Goal: Task Accomplishment & Management: Manage account settings

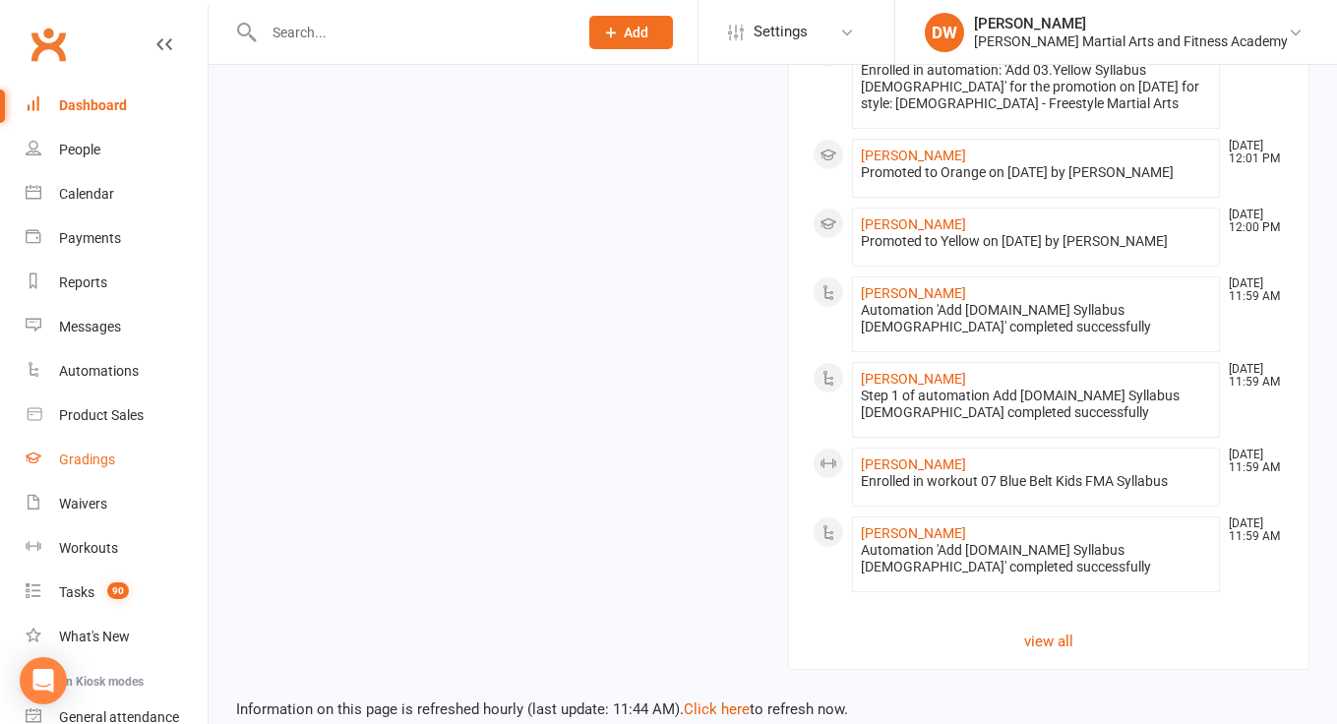
scroll to position [2226, 0]
click at [60, 594] on div "Tasks" at bounding box center [76, 592] width 35 height 16
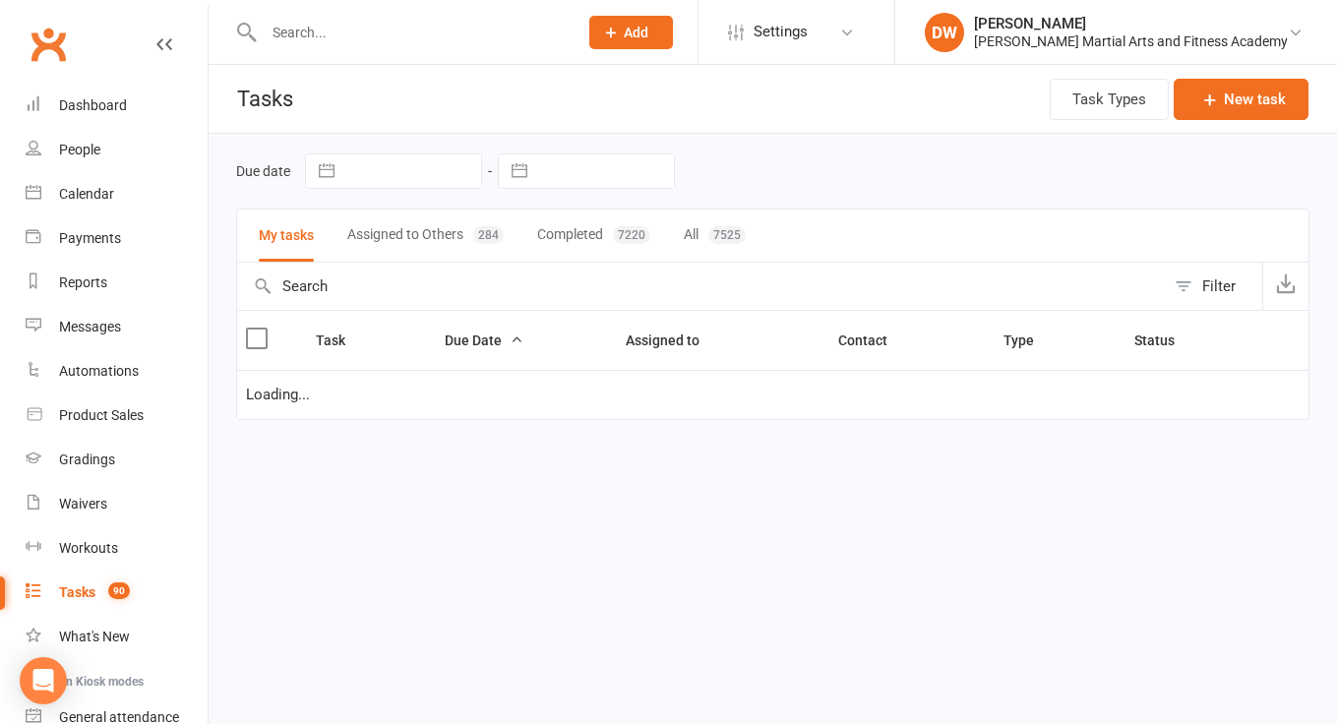
click at [596, 178] on input "text" at bounding box center [605, 170] width 137 height 33
select select "6"
select select "2025"
select select "7"
select select "2025"
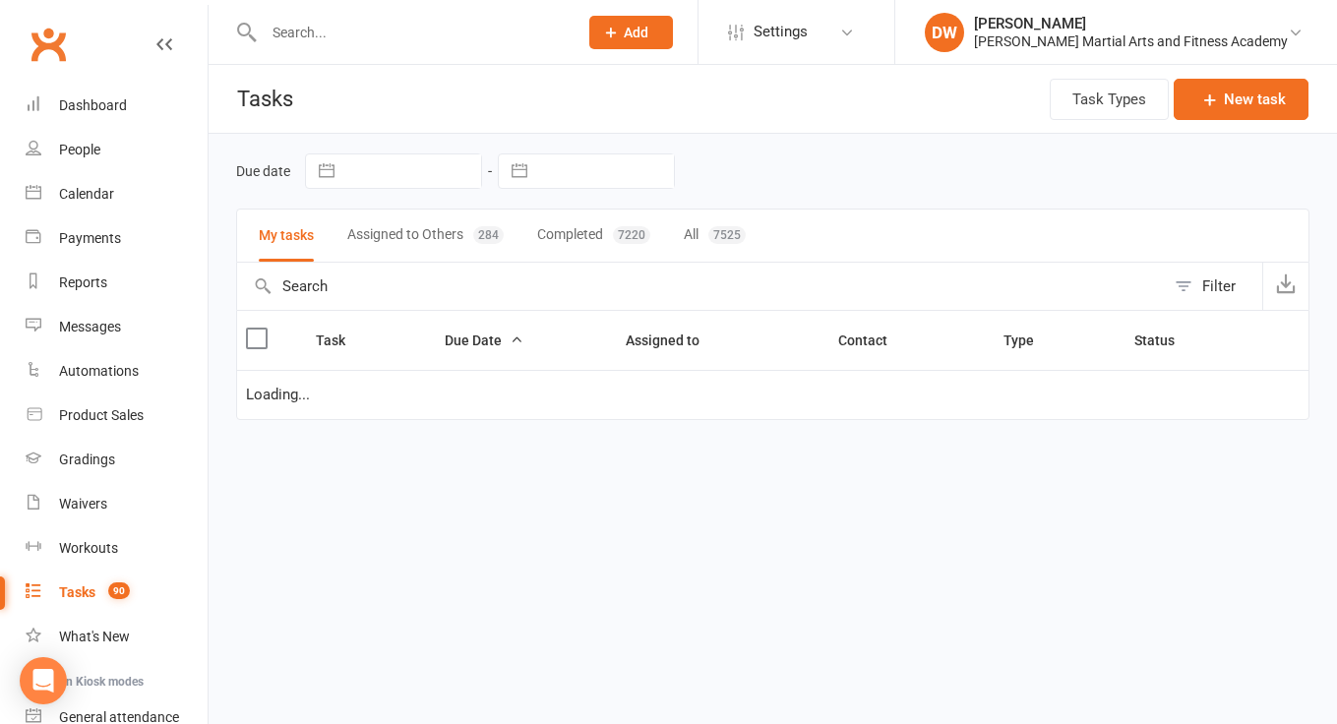
select select "8"
select select "2025"
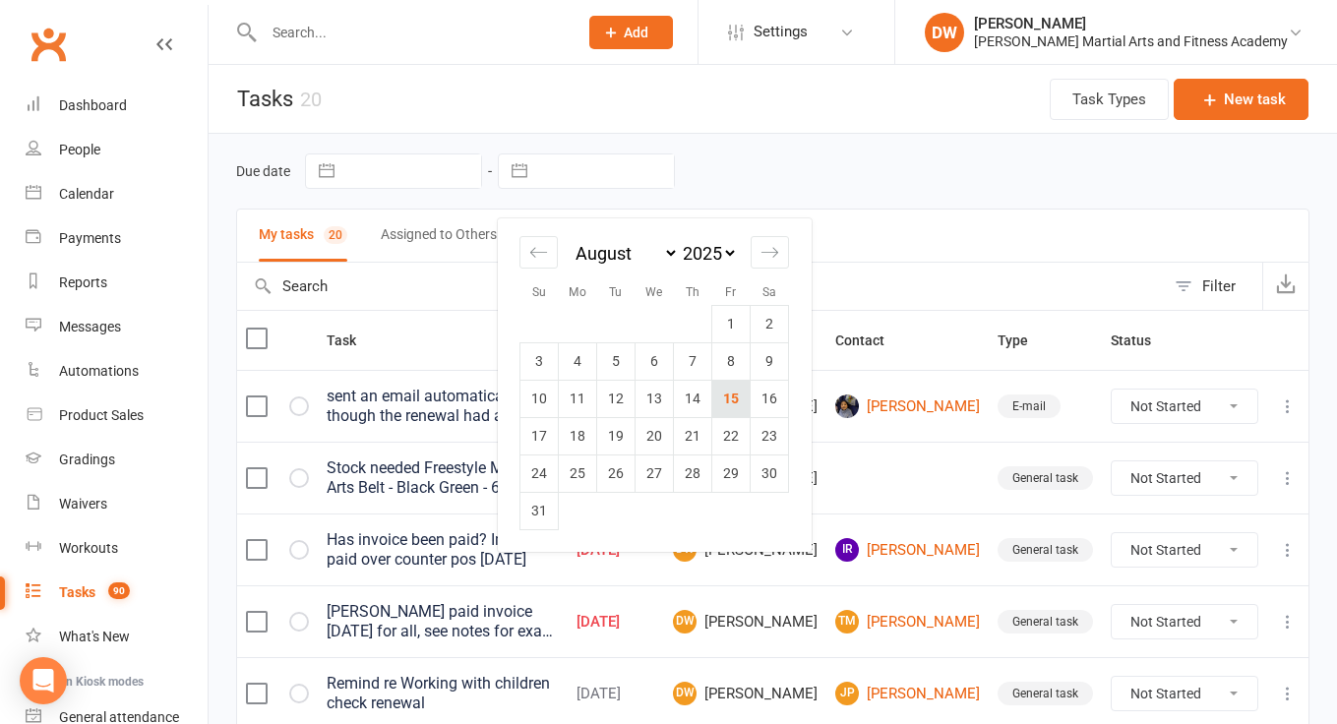
click at [730, 389] on td "15" at bounding box center [731, 398] width 38 height 37
type input "[DATE]"
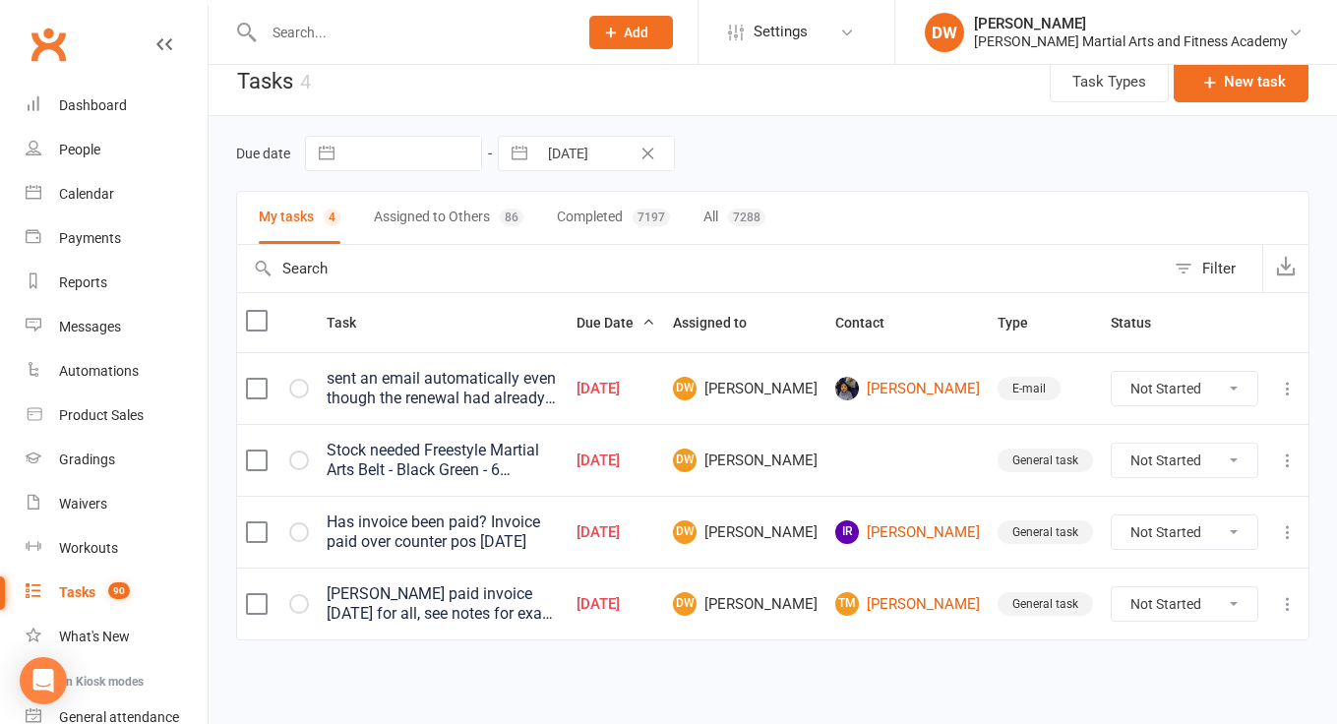
scroll to position [34, 0]
click at [939, 592] on link "TM [PERSON_NAME]" at bounding box center [907, 604] width 145 height 24
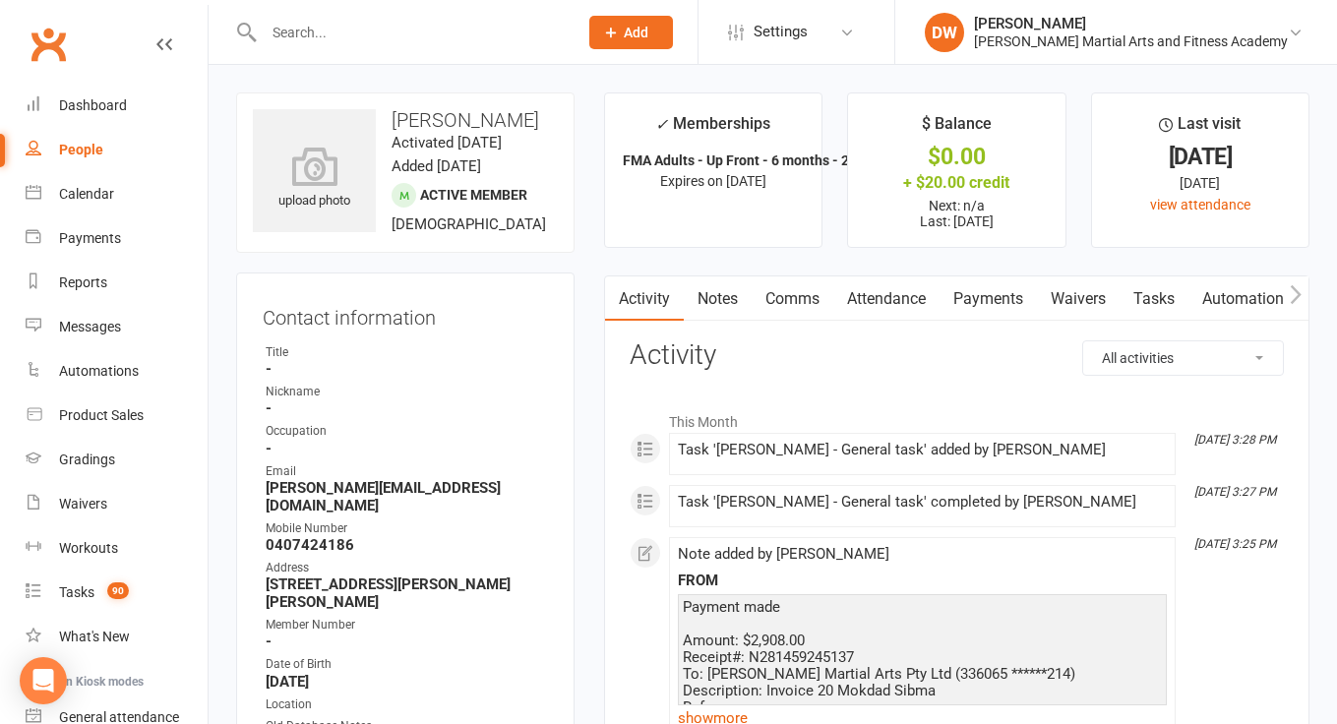
click at [997, 294] on link "Payments" at bounding box center [988, 298] width 97 height 45
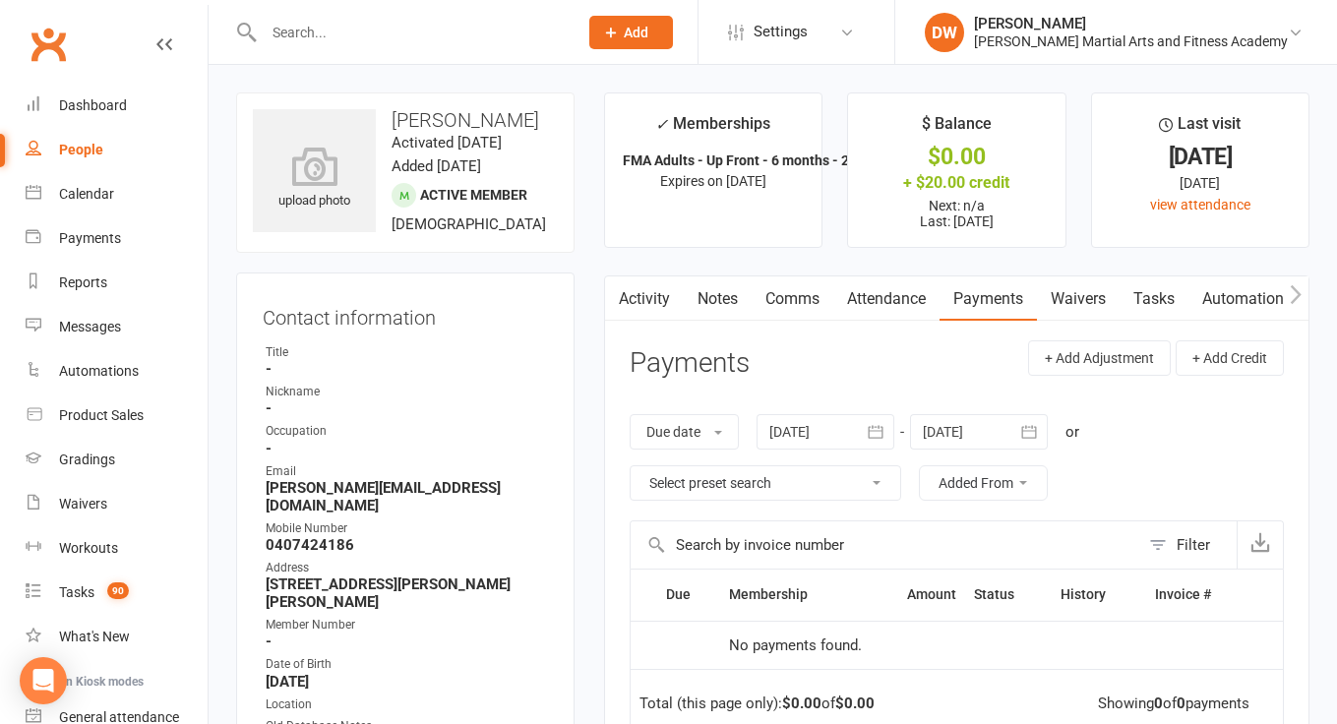
click at [646, 295] on link "Activity" at bounding box center [644, 298] width 79 height 45
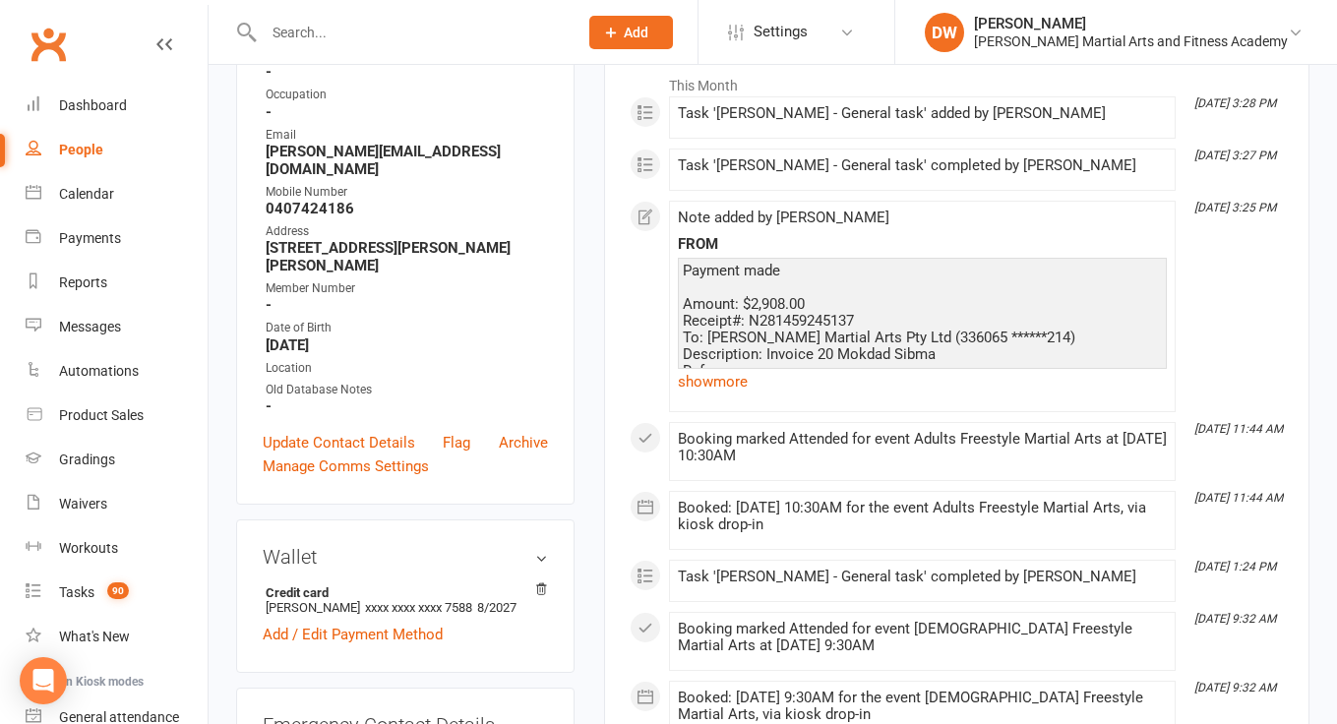
scroll to position [336, 0]
click at [707, 381] on link "show more" at bounding box center [922, 382] width 489 height 28
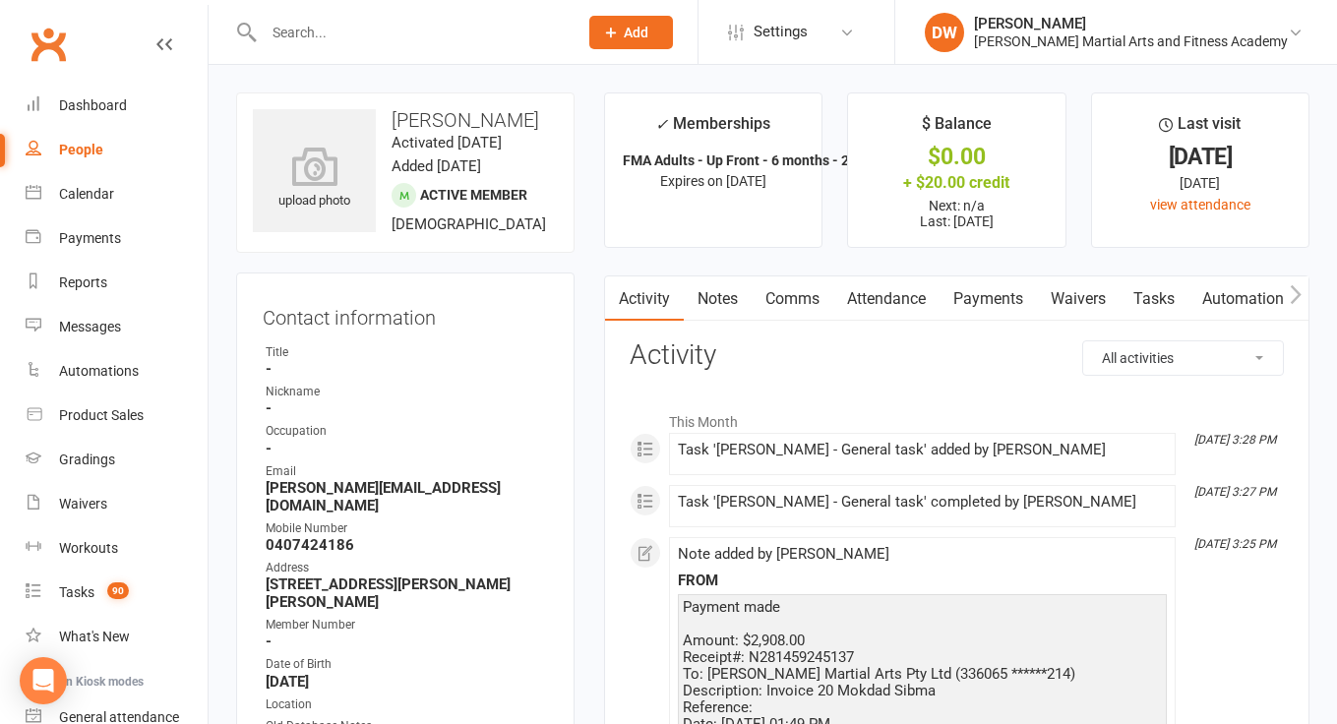
scroll to position [0, 0]
click at [1152, 291] on link "Tasks" at bounding box center [1154, 298] width 69 height 45
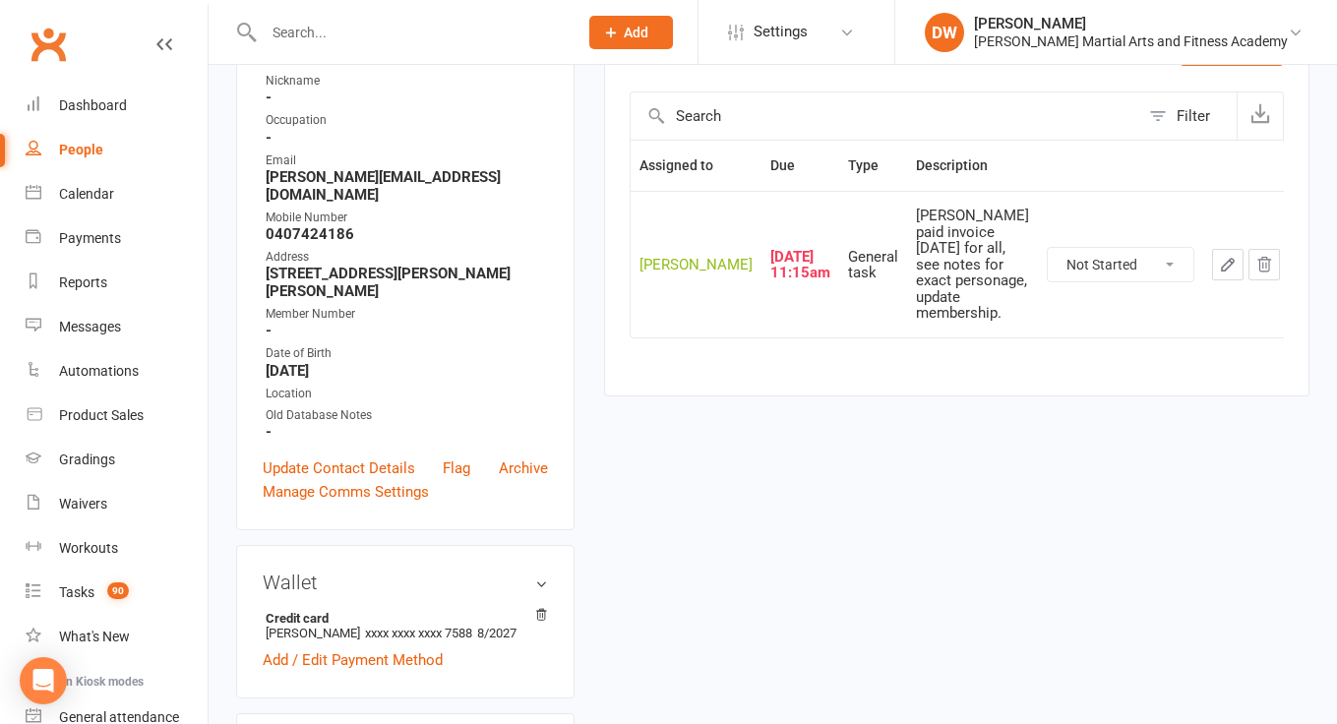
scroll to position [311, 0]
click at [71, 91] on link "Dashboard" at bounding box center [117, 106] width 182 height 44
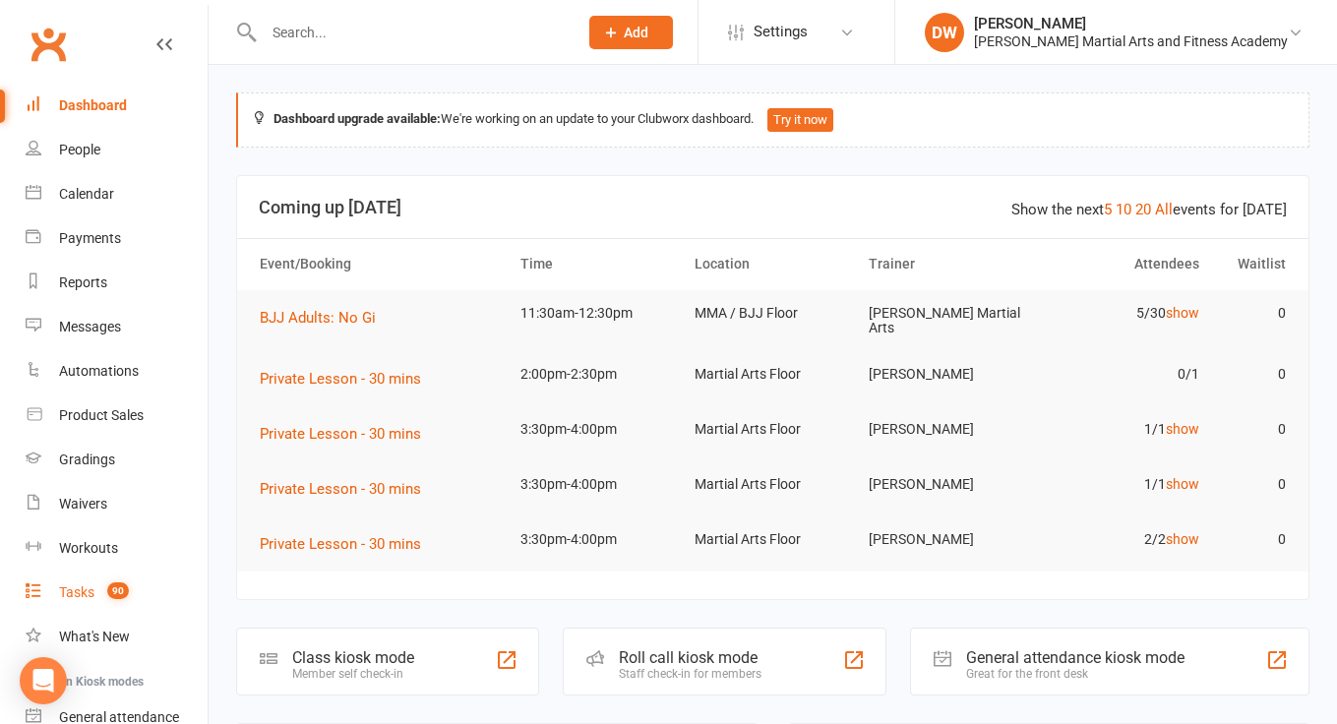
click at [93, 596] on div "Tasks" at bounding box center [76, 592] width 35 height 16
